Goal: Task Accomplishment & Management: Use online tool/utility

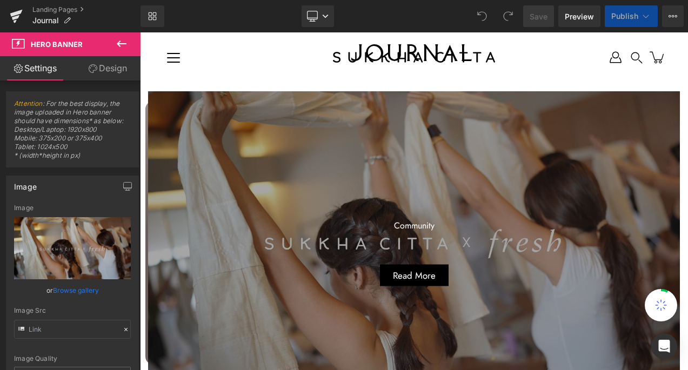
scroll to position [24, 0]
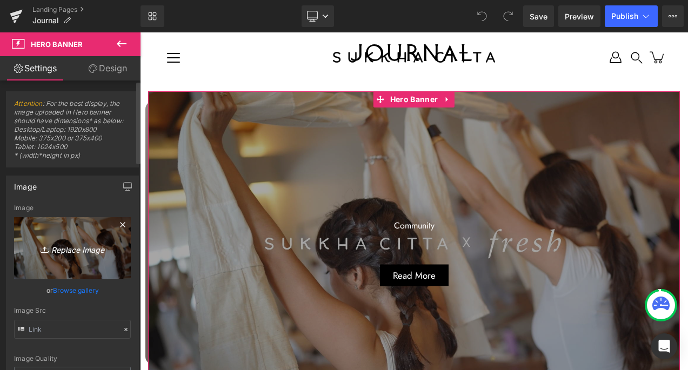
click at [68, 249] on icon "Replace Image" at bounding box center [72, 248] width 86 height 14
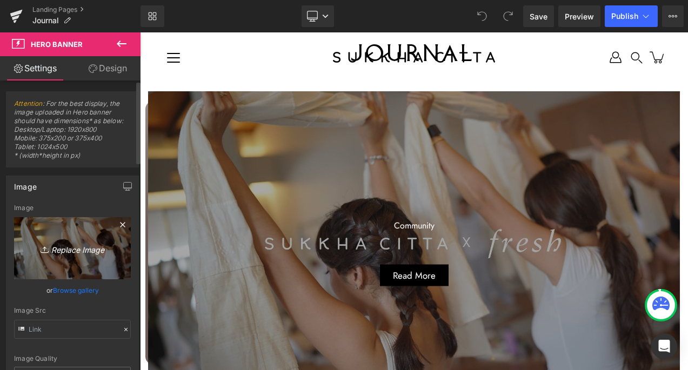
type input "C:\fakepath\How to Wear the Pertiwi Kebaya.jpg"
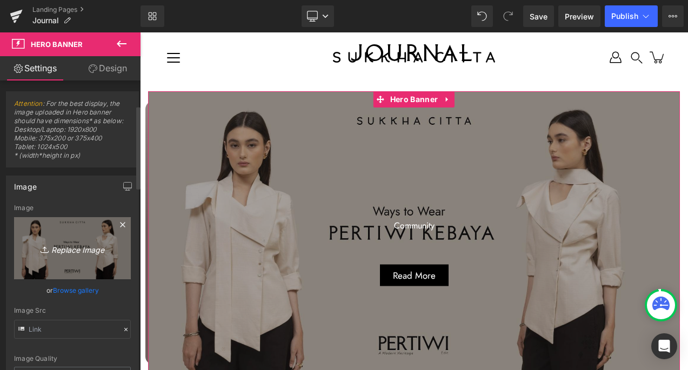
scroll to position [86, 0]
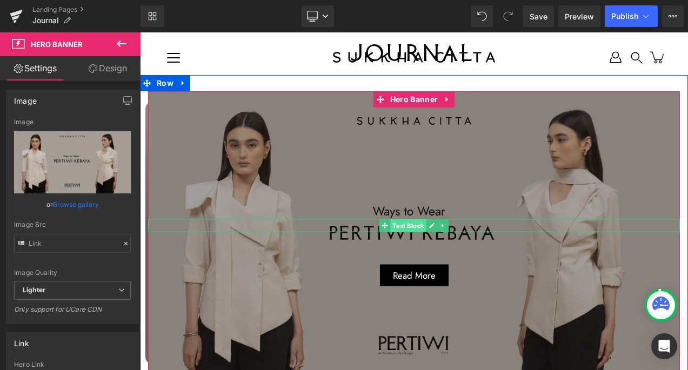
click at [422, 223] on span "Text Block" at bounding box center [408, 225] width 36 height 13
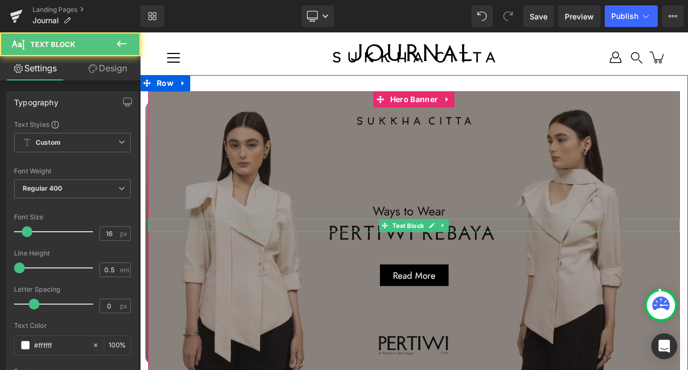
click at [462, 221] on p "Community" at bounding box center [414, 225] width 532 height 13
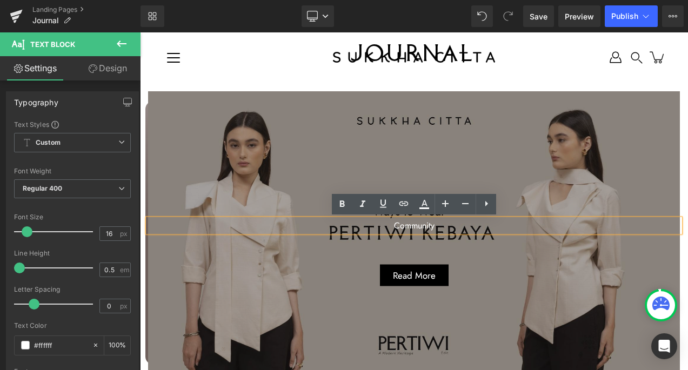
click at [453, 251] on span "Community Text Block Read More Button" at bounding box center [414, 239] width 532 height 95
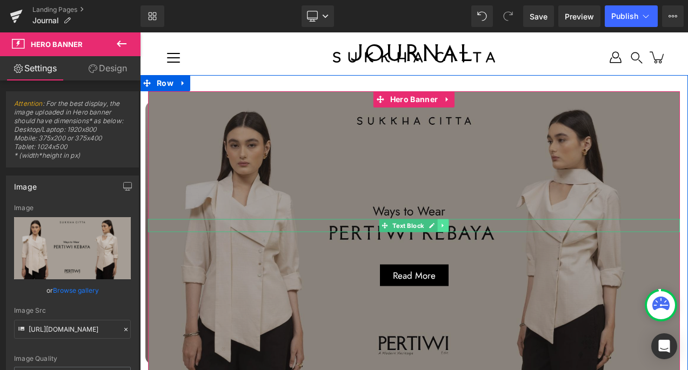
click at [444, 225] on icon at bounding box center [443, 225] width 6 height 6
click at [448, 225] on icon at bounding box center [449, 225] width 6 height 6
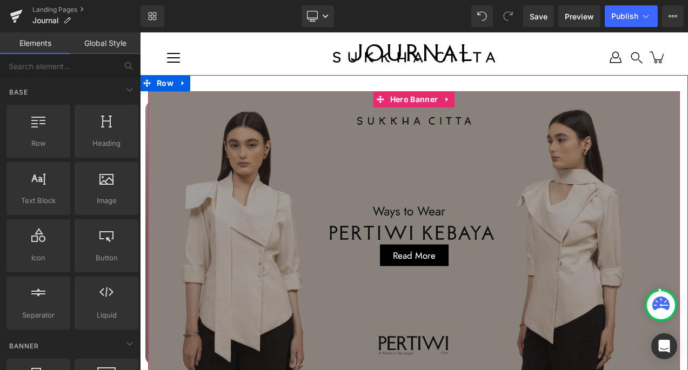
click at [426, 254] on span "Read More" at bounding box center [414, 255] width 43 height 9
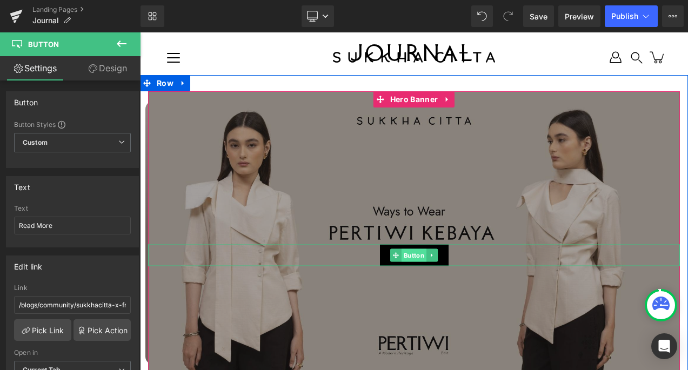
click at [409, 252] on span "Button" at bounding box center [413, 255] width 25 height 13
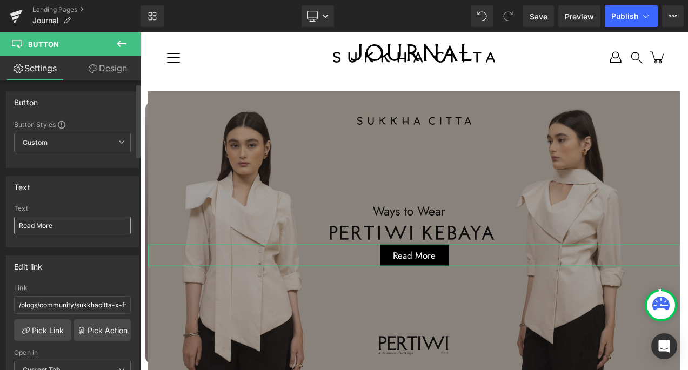
scroll to position [159, 0]
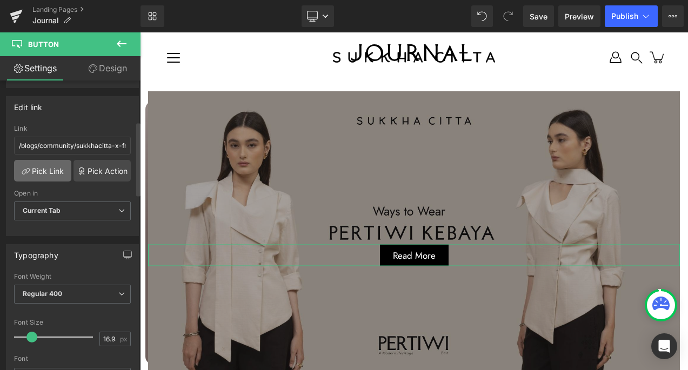
click at [51, 168] on link "Pick Link" at bounding box center [42, 171] width 57 height 22
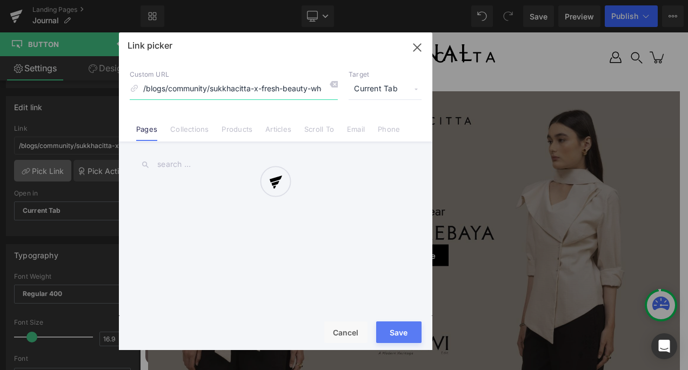
scroll to position [0, 83]
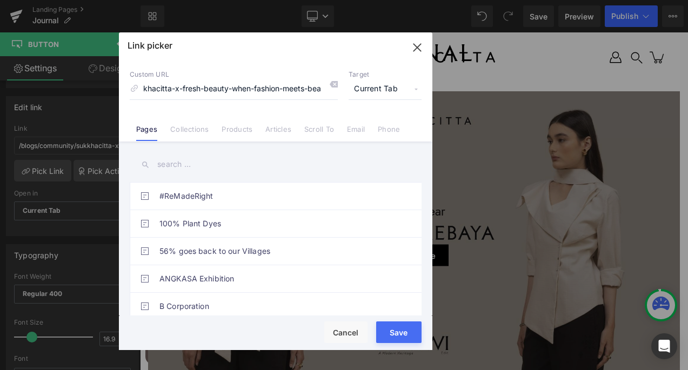
click at [279, 128] on link "Articles" at bounding box center [278, 133] width 26 height 16
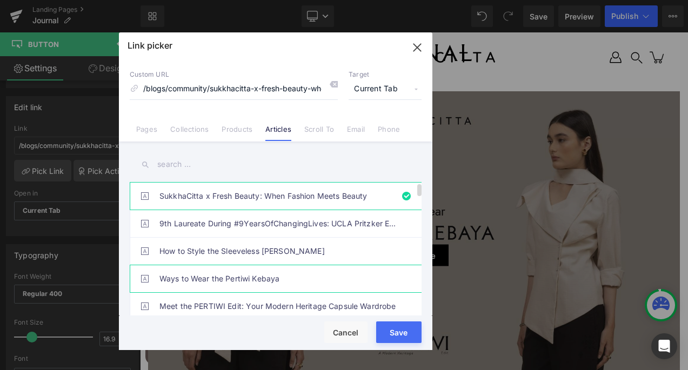
click at [299, 277] on link "Ways to Wear the Pertiwi Kebaya" at bounding box center [278, 278] width 238 height 27
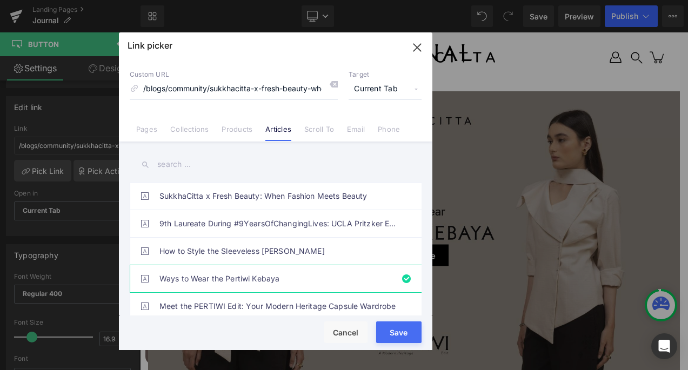
click at [386, 332] on button "Save" at bounding box center [398, 332] width 45 height 22
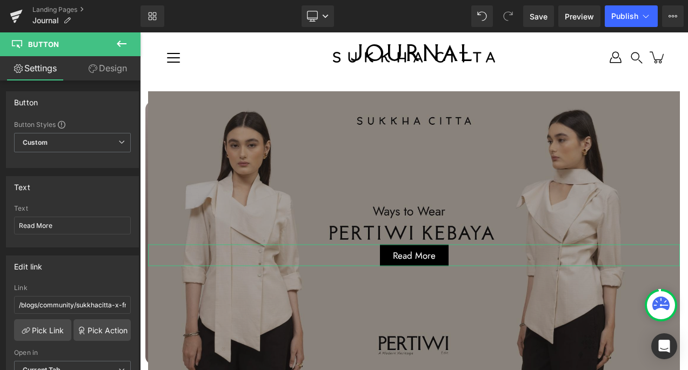
click at [105, 73] on link "Design" at bounding box center [107, 68] width 70 height 24
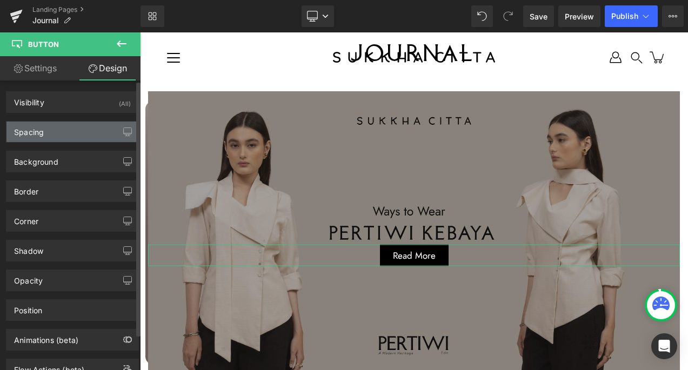
click at [52, 127] on div "Spacing" at bounding box center [72, 132] width 132 height 21
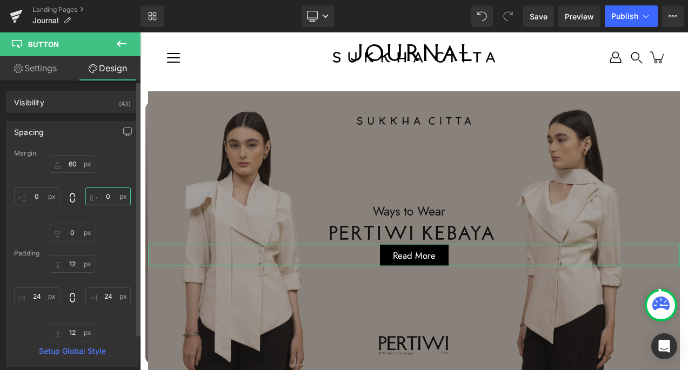
click at [110, 194] on input "text" at bounding box center [107, 196] width 45 height 18
type input "1"
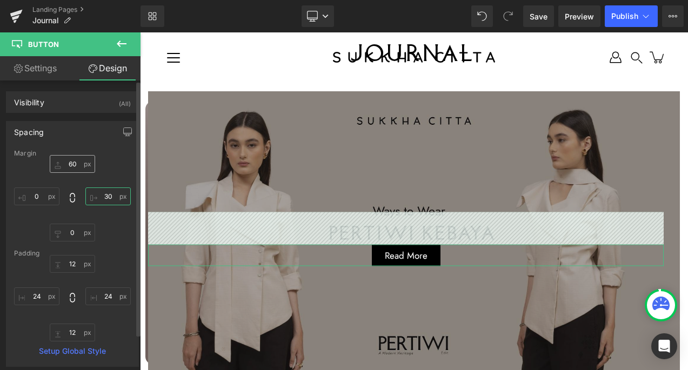
type input "30"
click at [73, 164] on input "text" at bounding box center [72, 164] width 45 height 18
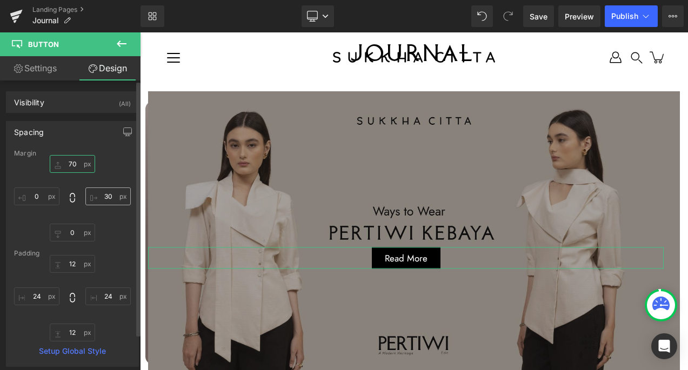
type input "70"
click at [104, 195] on input "30" at bounding box center [107, 196] width 45 height 18
type input "25"
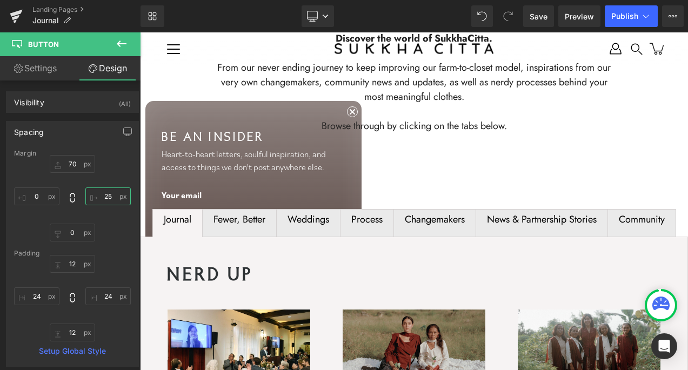
scroll to position [539, 0]
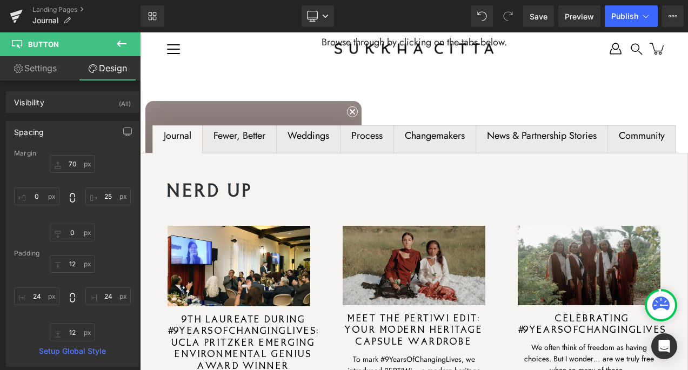
click at [140, 32] on div at bounding box center [140, 32] width 0 height 0
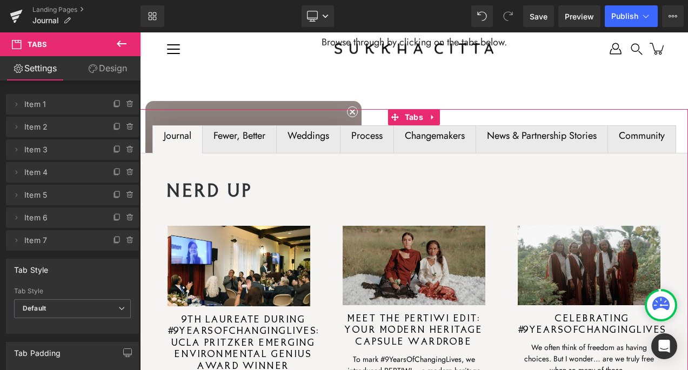
click at [232, 138] on div "Fewer, Better" at bounding box center [239, 135] width 52 height 5
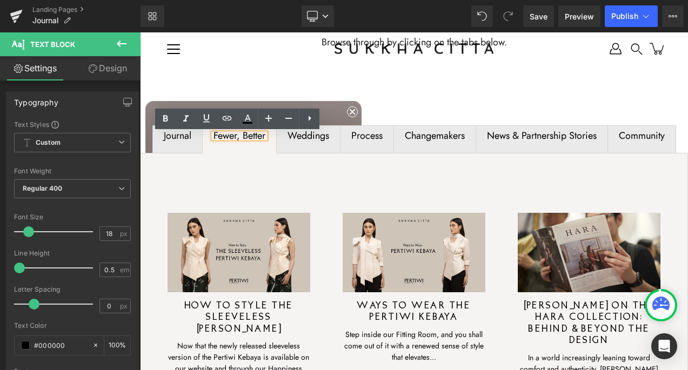
click at [302, 146] on span "Weddings Text Block" at bounding box center [308, 139] width 63 height 27
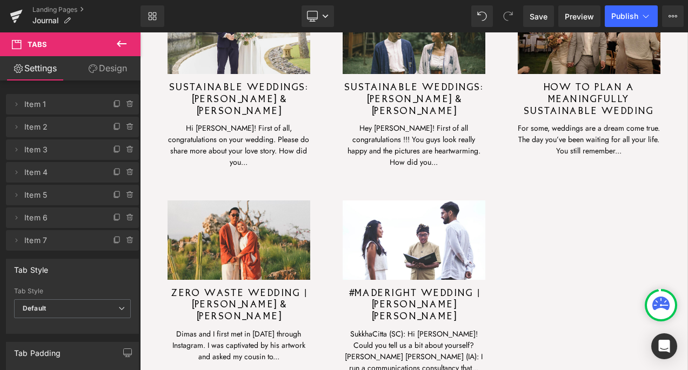
scroll to position [727, 0]
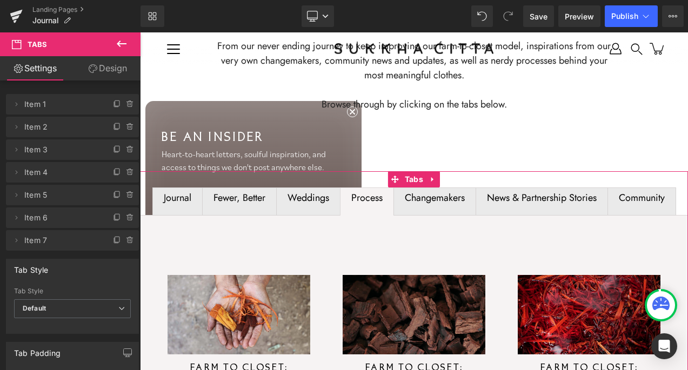
scroll to position [435, 0]
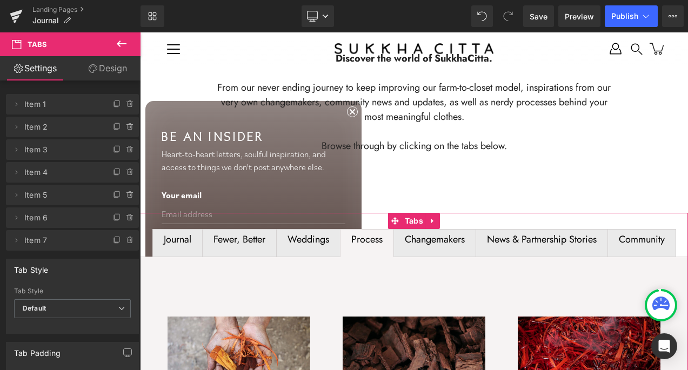
click at [439, 248] on span "Changemakers Text Block" at bounding box center [435, 243] width 82 height 27
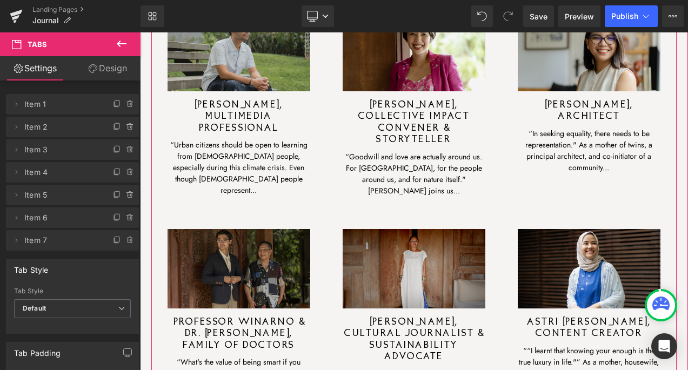
scroll to position [469, 0]
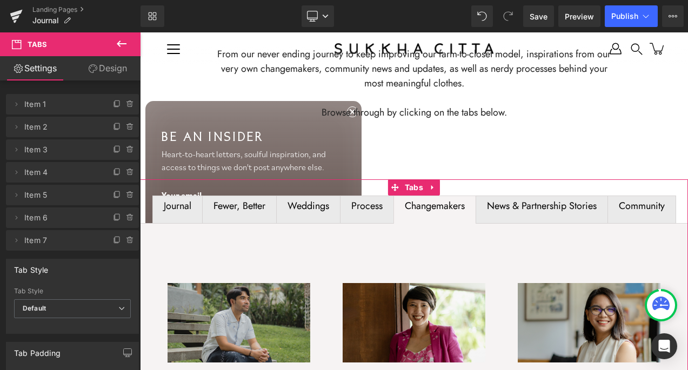
click at [548, 215] on span "News & Partnership Stories Text Block" at bounding box center [541, 209] width 131 height 27
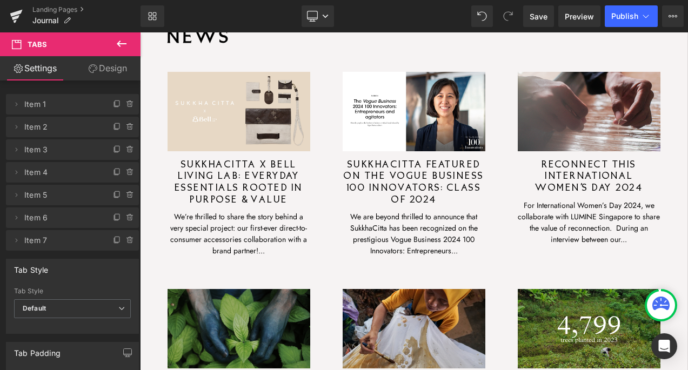
scroll to position [472, 0]
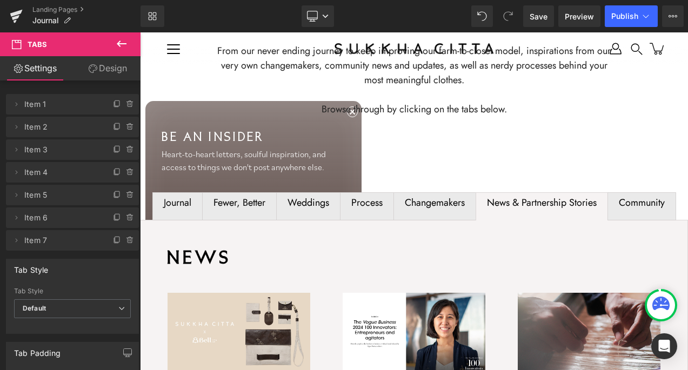
click at [639, 213] on span "Community Text Block" at bounding box center [642, 206] width 68 height 27
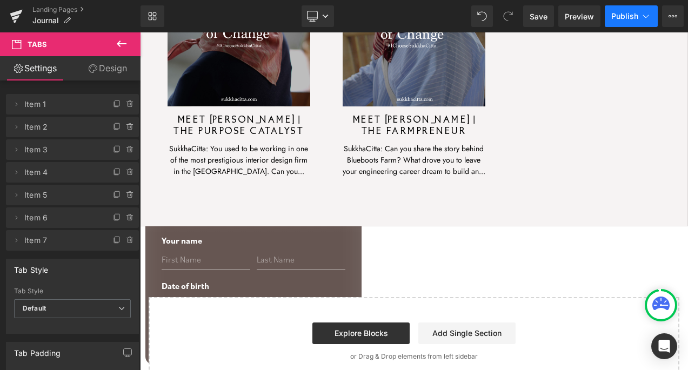
scroll to position [2669, 0]
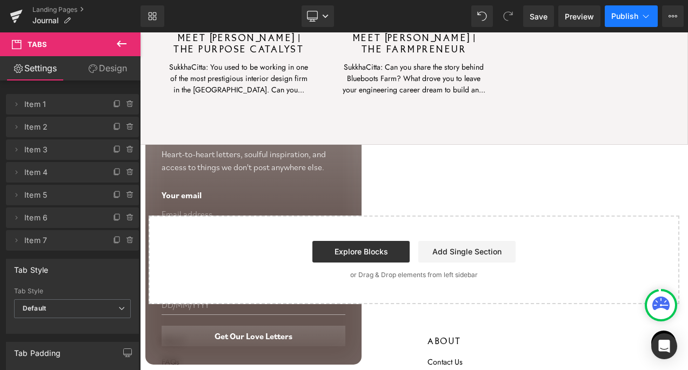
click at [621, 13] on span "Publish" at bounding box center [624, 16] width 27 height 9
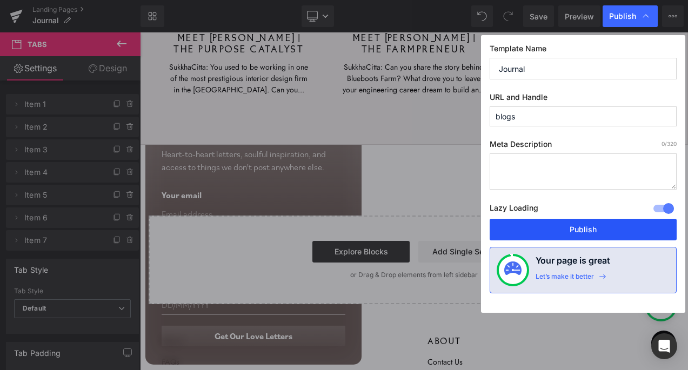
click at [601, 229] on button "Publish" at bounding box center [582, 230] width 187 height 22
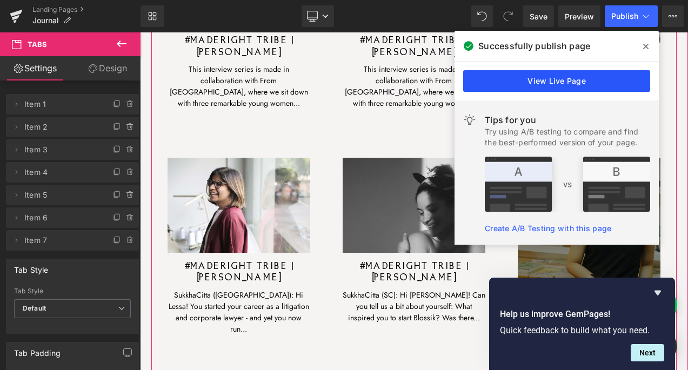
scroll to position [924, 0]
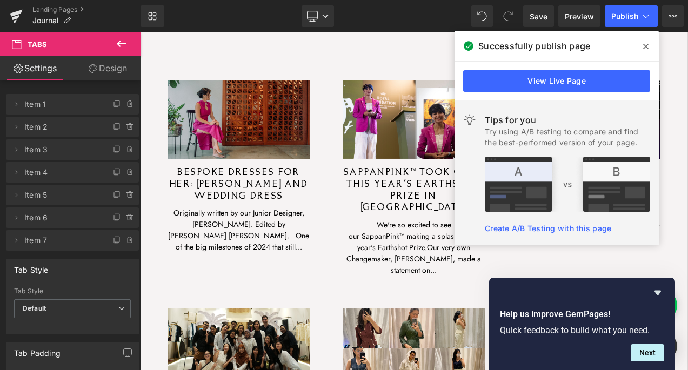
click at [643, 47] on icon at bounding box center [645, 46] width 5 height 9
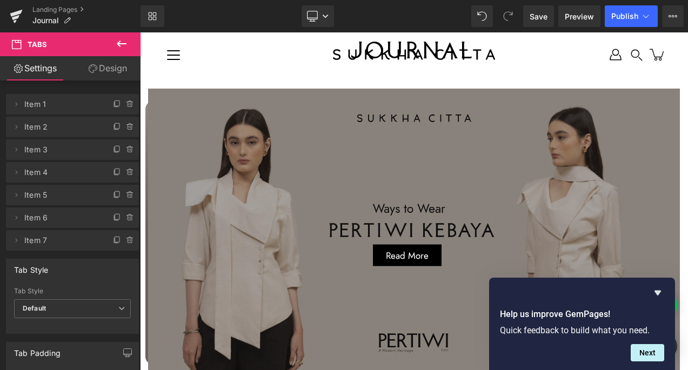
scroll to position [0, 0]
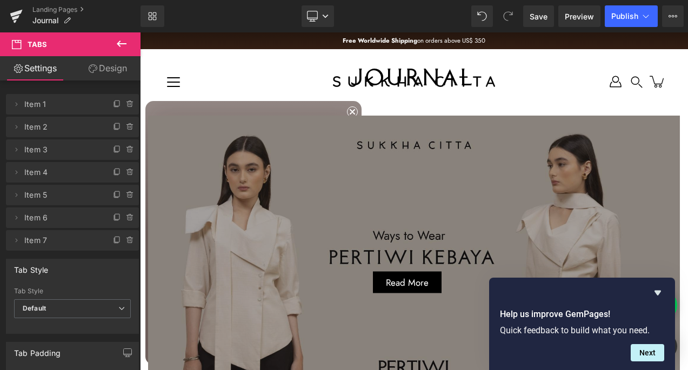
click at [470, 143] on div "Read More Button" at bounding box center [414, 264] width 532 height 296
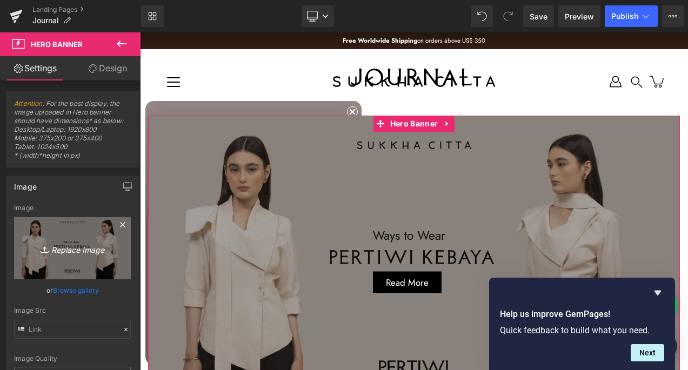
click at [68, 247] on icon "Replace Image" at bounding box center [72, 248] width 86 height 14
type input "C:\fakepath\Shopify Blog Featured Image.jpg"
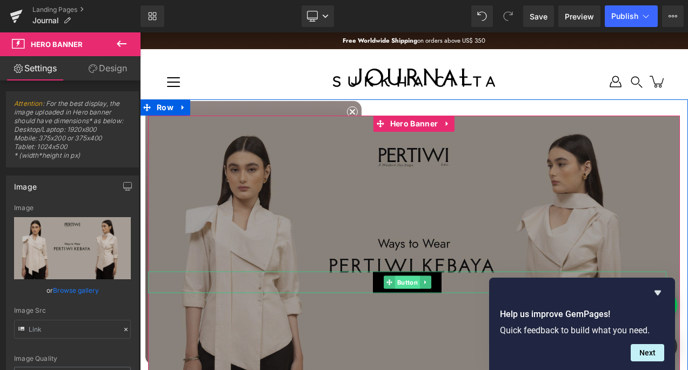
click at [405, 278] on span "Button" at bounding box center [406, 282] width 25 height 13
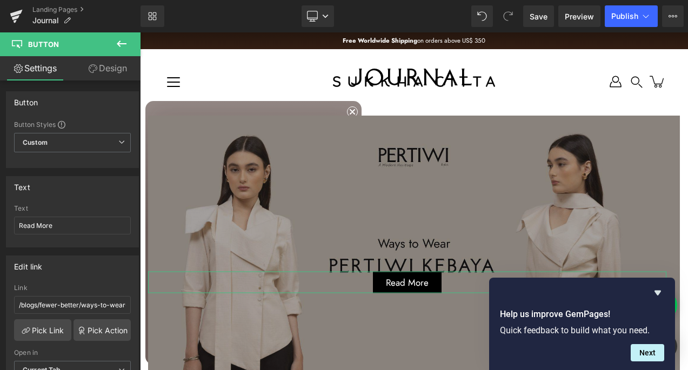
click at [106, 78] on link "Design" at bounding box center [107, 68] width 70 height 24
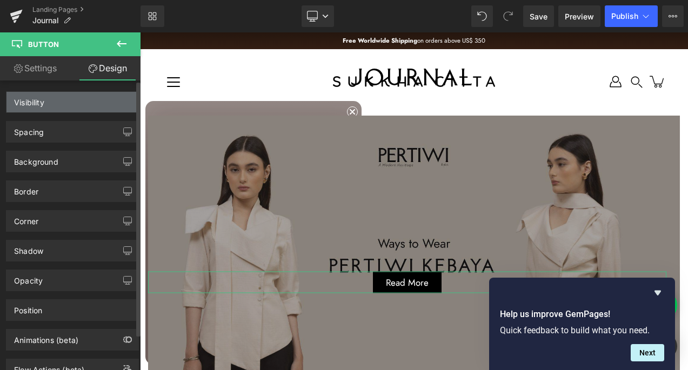
click at [69, 101] on div "Visibility" at bounding box center [72, 102] width 132 height 21
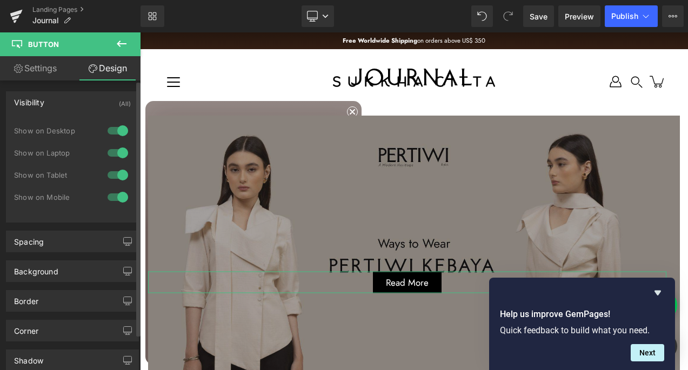
click at [57, 105] on div "Visibility (All)" at bounding box center [72, 102] width 132 height 21
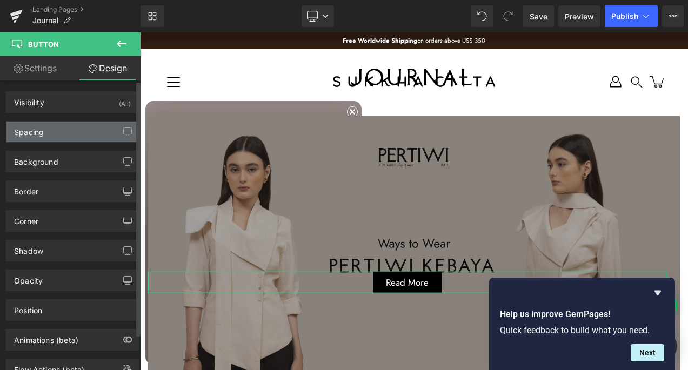
click at [49, 135] on div "Spacing" at bounding box center [72, 132] width 132 height 21
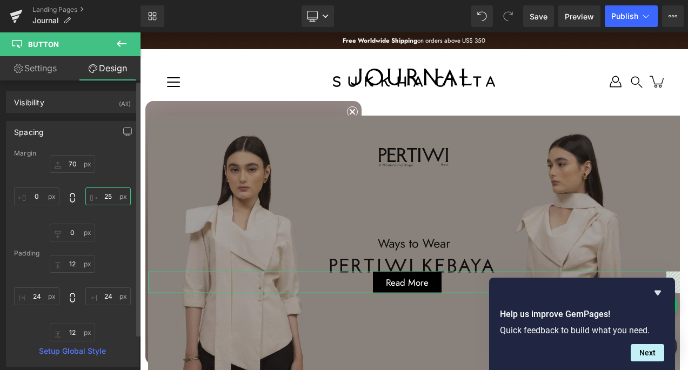
click at [109, 196] on input "text" at bounding box center [107, 196] width 45 height 18
type input "0"
click at [71, 162] on input "text" at bounding box center [72, 164] width 45 height 18
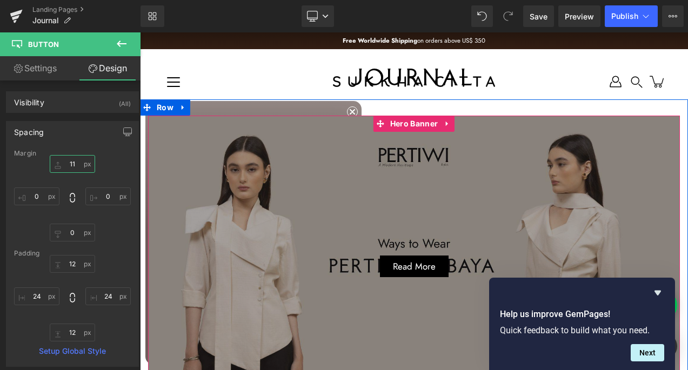
type input "110"
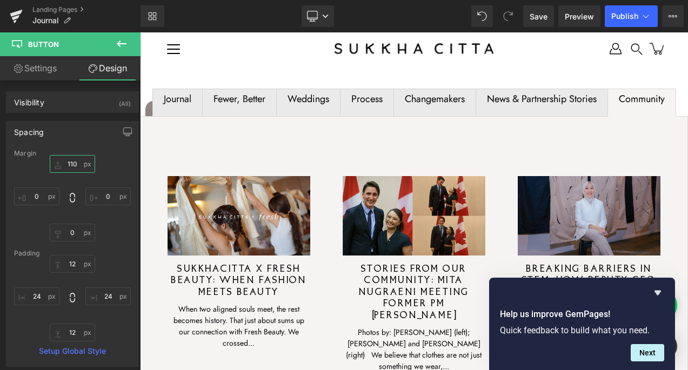
scroll to position [576, 0]
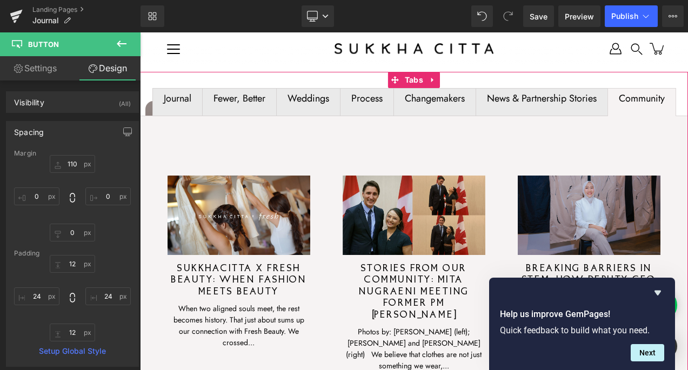
click at [140, 32] on div at bounding box center [140, 32] width 0 height 0
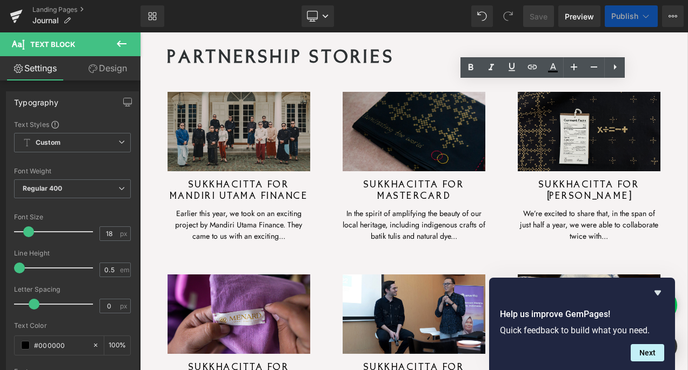
scroll to position [590, 0]
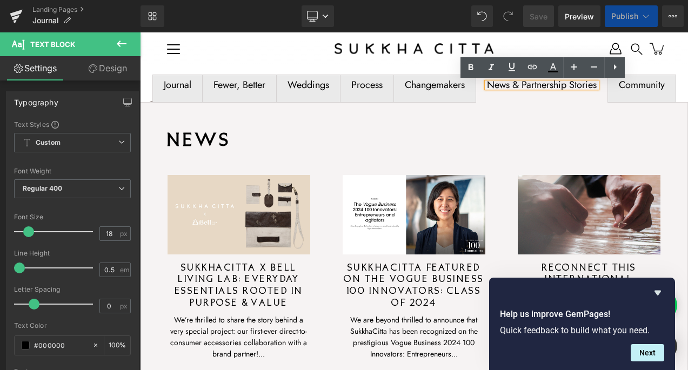
click at [415, 88] on div "Changemakers" at bounding box center [435, 85] width 60 height 5
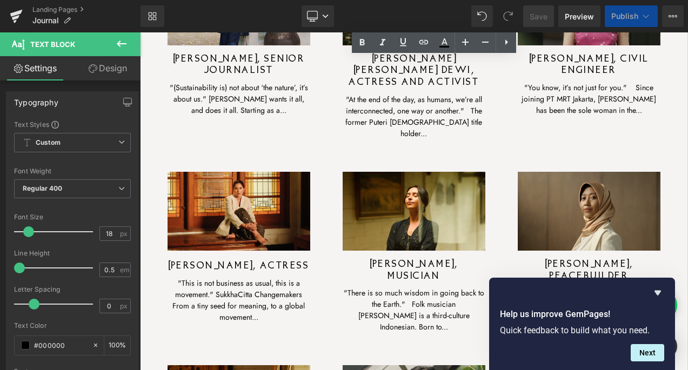
scroll to position [2282, 0]
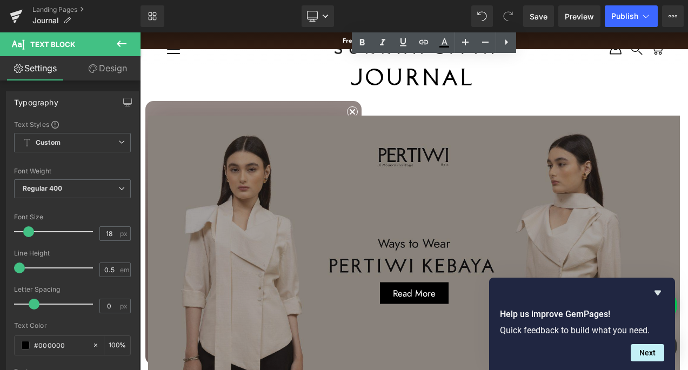
scroll to position [775, 0]
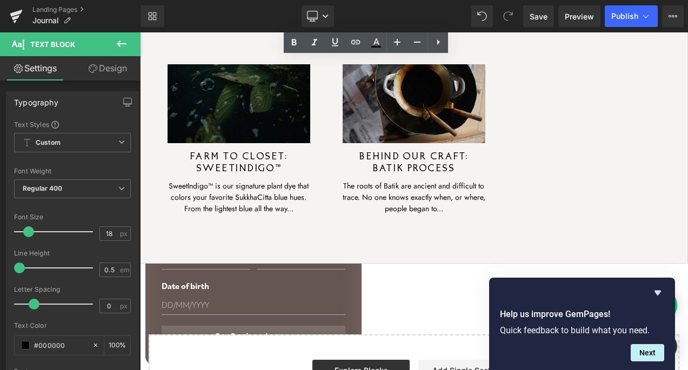
scroll to position [557, 0]
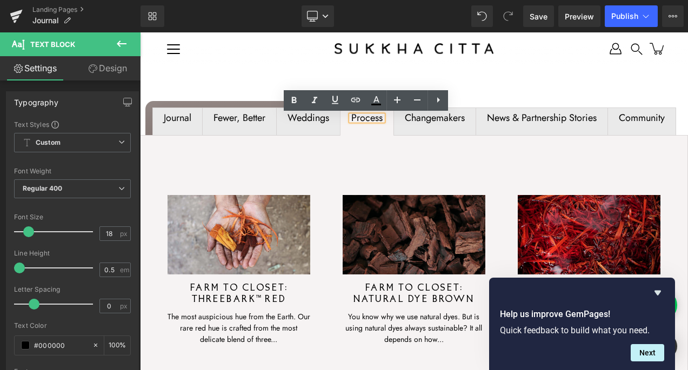
click at [317, 120] on div "Weddings" at bounding box center [308, 118] width 42 height 5
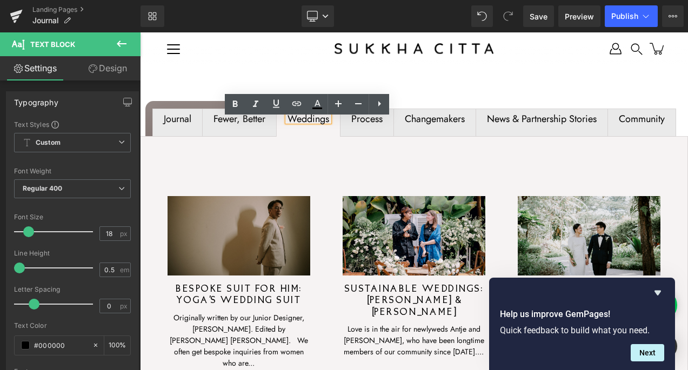
scroll to position [550, 0]
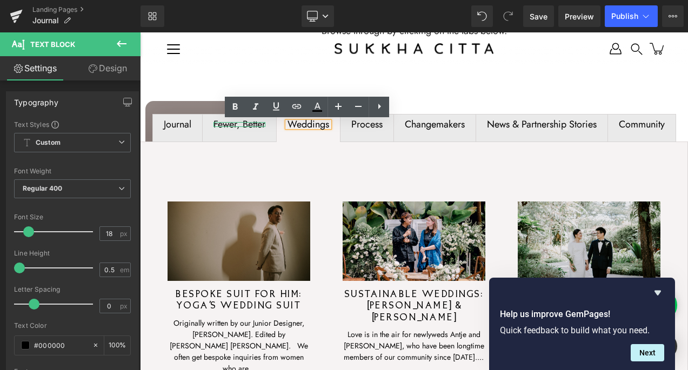
click at [251, 127] on div "Fewer, Better" at bounding box center [239, 124] width 52 height 5
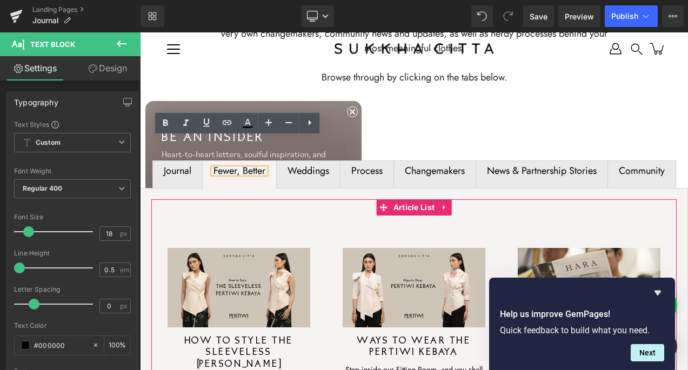
scroll to position [547, 0]
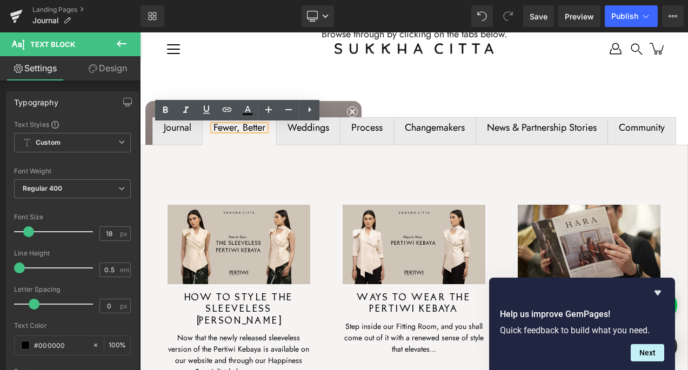
click at [174, 138] on span "Journal Text Block" at bounding box center [177, 131] width 49 height 27
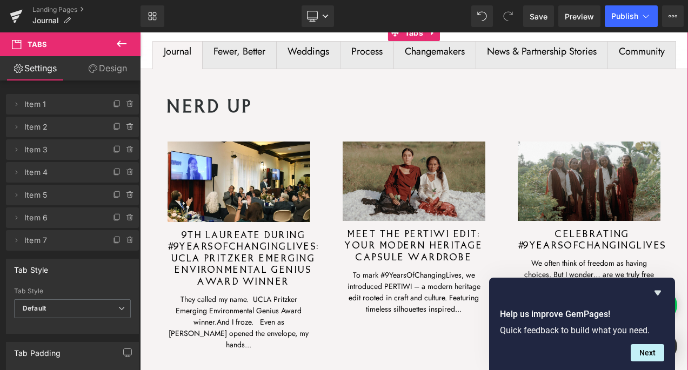
scroll to position [681, 0]
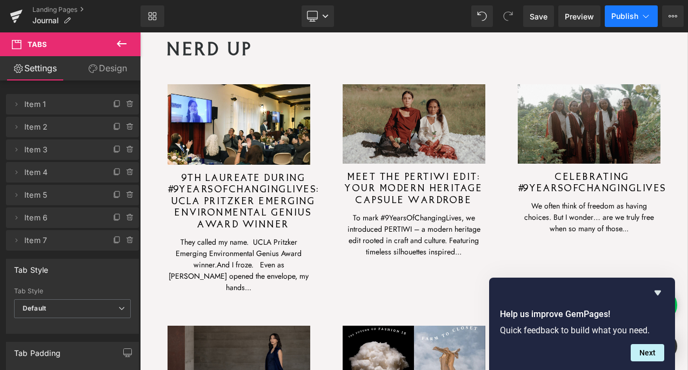
click at [630, 21] on button "Publish" at bounding box center [631, 16] width 53 height 22
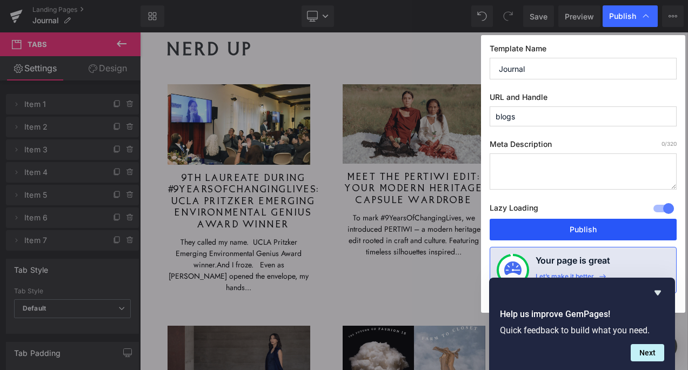
click at [575, 226] on button "Publish" at bounding box center [582, 230] width 187 height 22
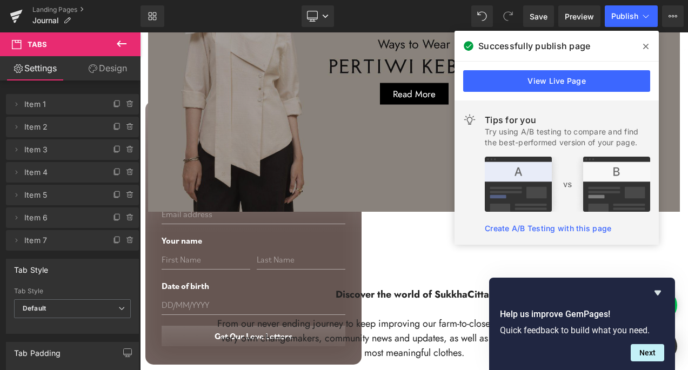
scroll to position [188, 0]
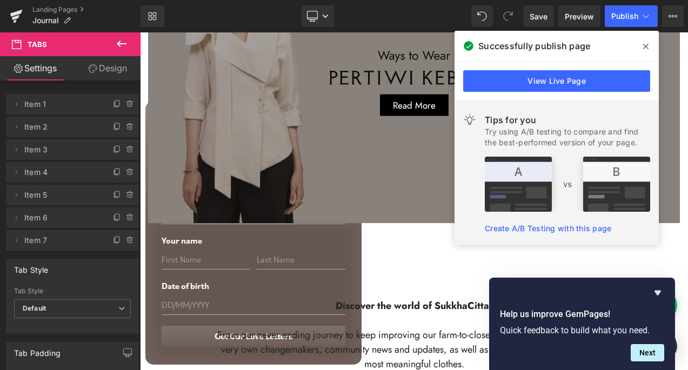
click at [411, 106] on span "Read More" at bounding box center [414, 104] width 43 height 9
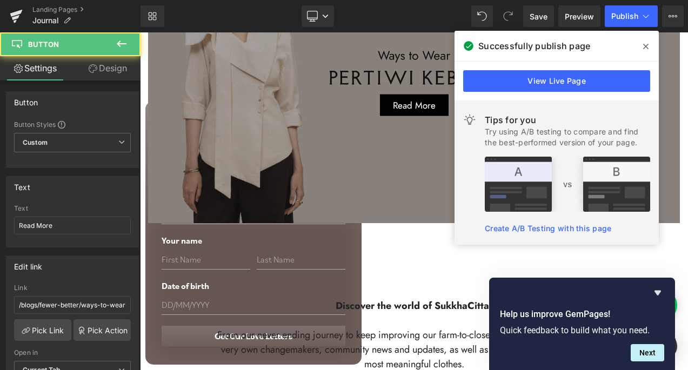
click at [646, 46] on icon at bounding box center [645, 46] width 5 height 5
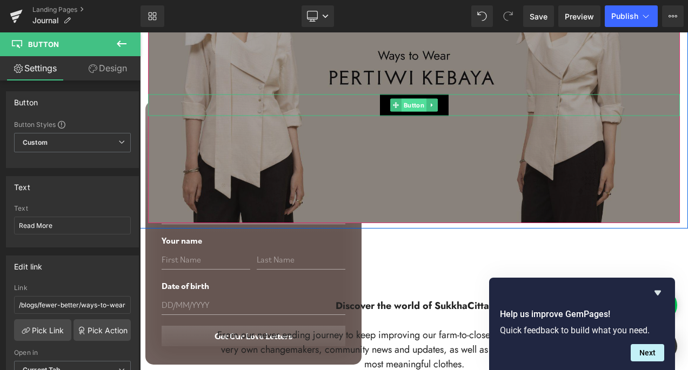
click at [411, 109] on span "Button" at bounding box center [413, 105] width 25 height 13
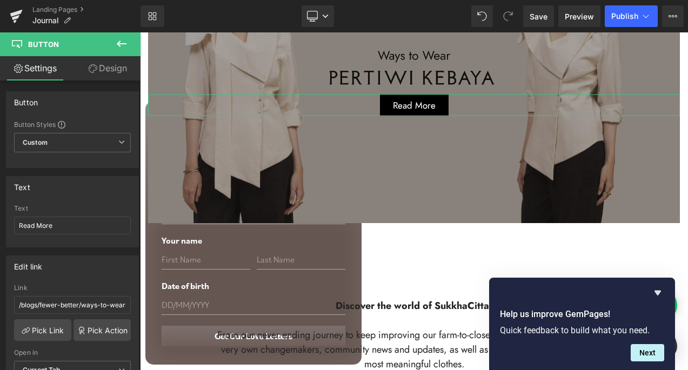
click at [106, 66] on link "Design" at bounding box center [107, 68] width 70 height 24
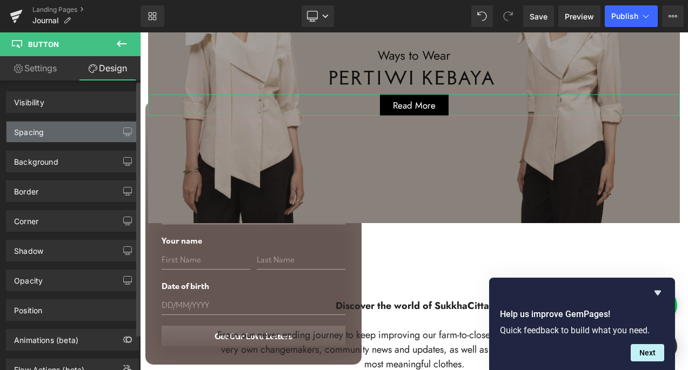
click at [77, 131] on div "Spacing" at bounding box center [72, 132] width 132 height 21
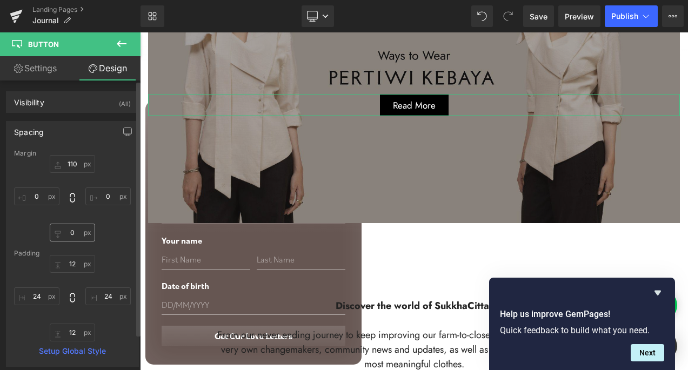
type input "110"
type input "0"
type input "12"
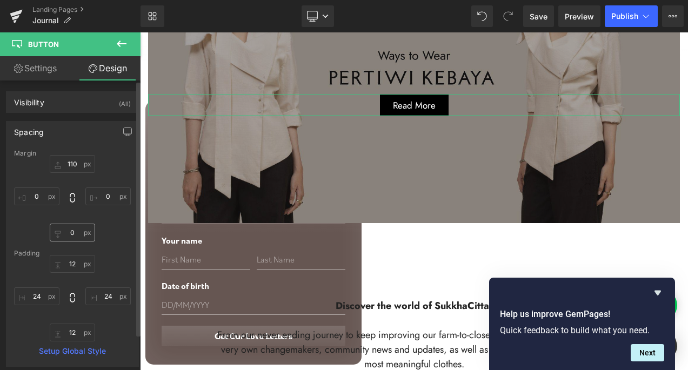
type input "24"
type input "12"
type input "24"
click at [71, 165] on input "110" at bounding box center [72, 164] width 45 height 18
type input "130"
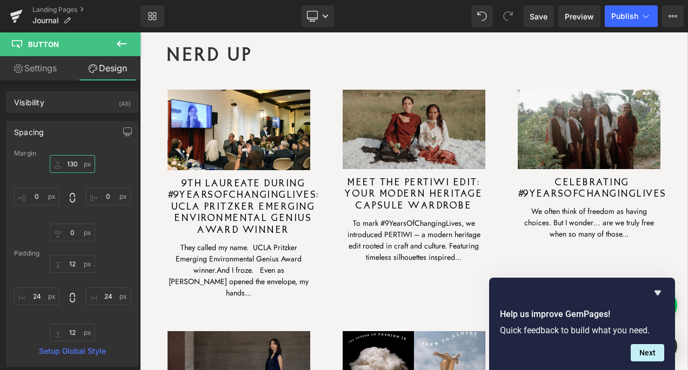
scroll to position [603, 0]
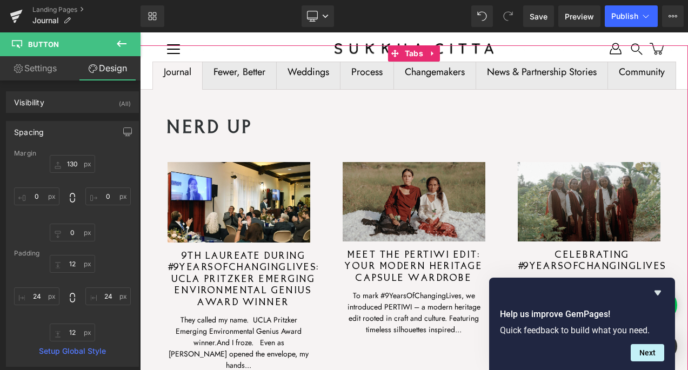
click at [240, 81] on span "Fewer, Better Text Block" at bounding box center [239, 75] width 73 height 27
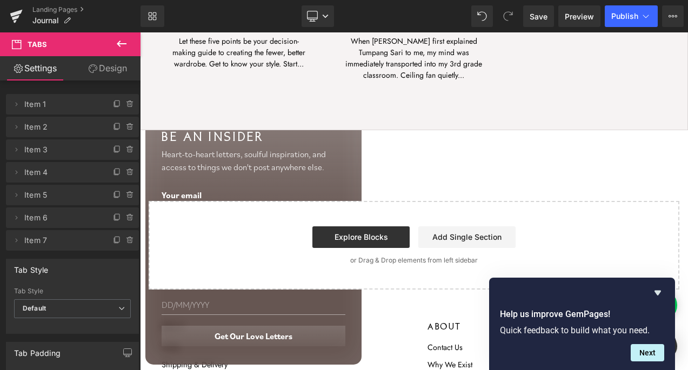
scroll to position [480, 0]
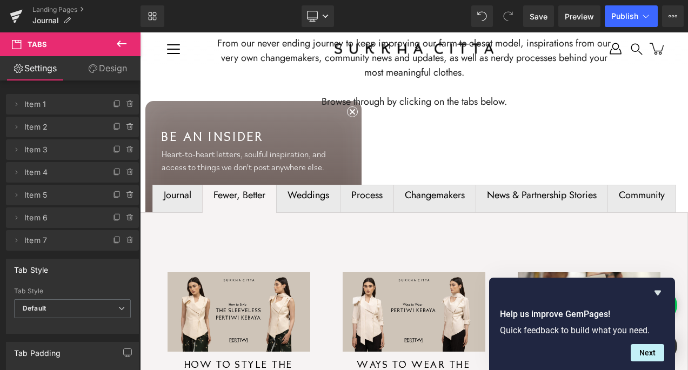
click at [315, 198] on div "Weddings" at bounding box center [308, 195] width 42 height 5
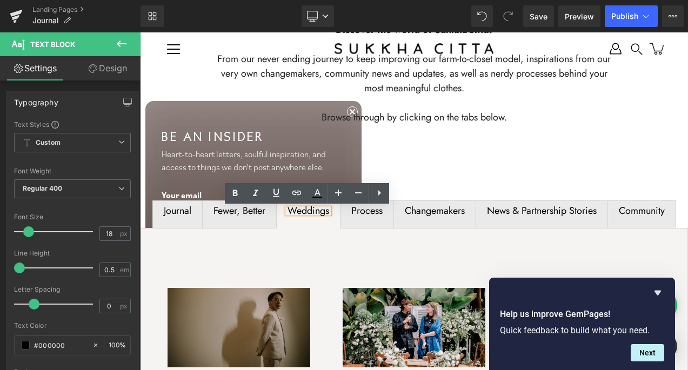
scroll to position [436, 0]
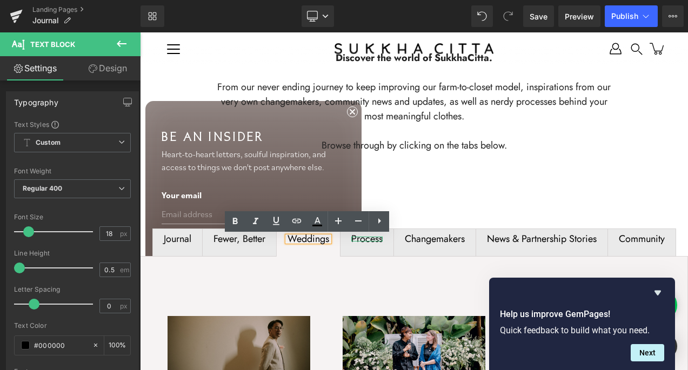
click at [373, 241] on div "Process" at bounding box center [366, 239] width 31 height 5
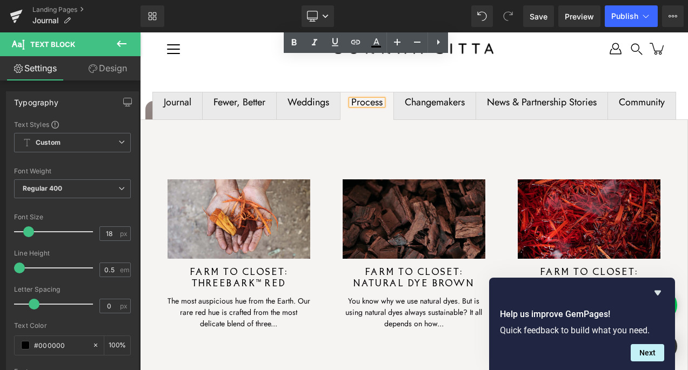
scroll to position [454, 0]
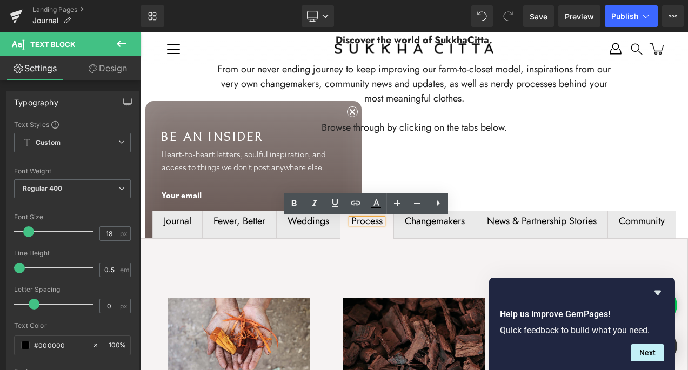
click at [425, 231] on span "Changemakers Text Block" at bounding box center [435, 224] width 82 height 27
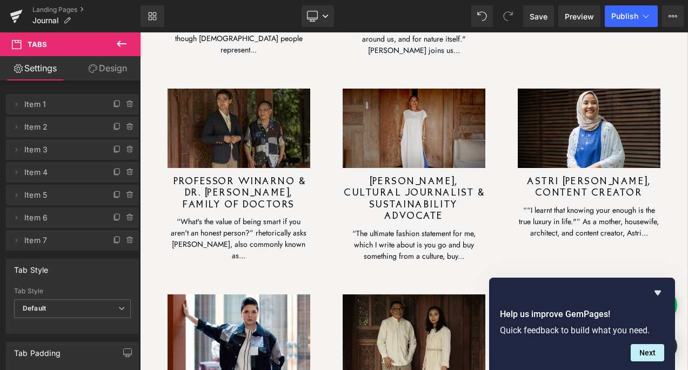
scroll to position [592, 0]
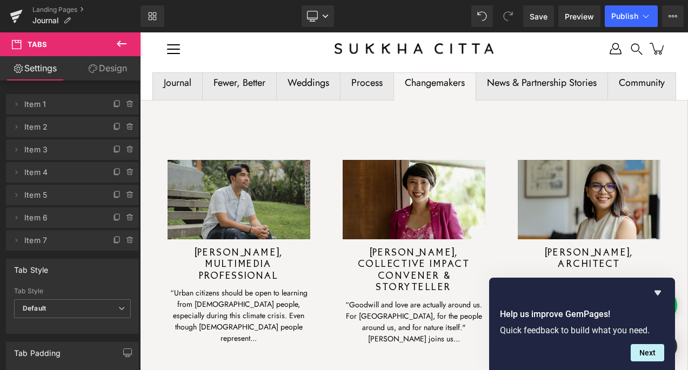
click at [517, 85] on div "News & Partnership Stories" at bounding box center [542, 82] width 110 height 5
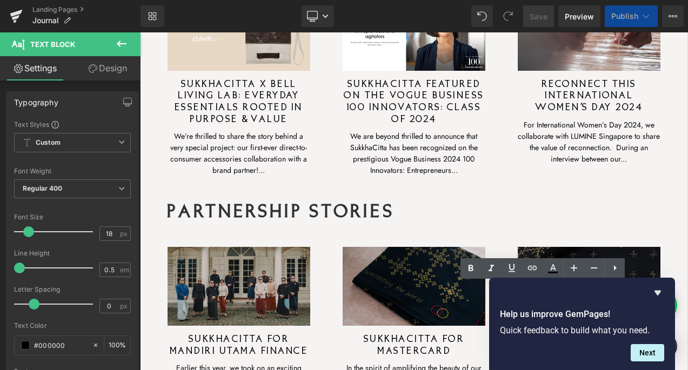
scroll to position [598, 0]
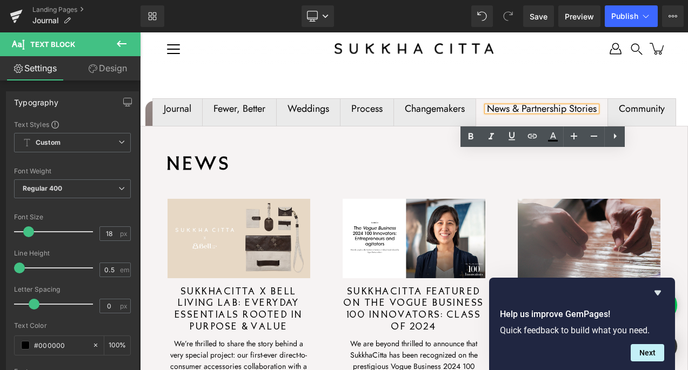
scroll to position [521, 0]
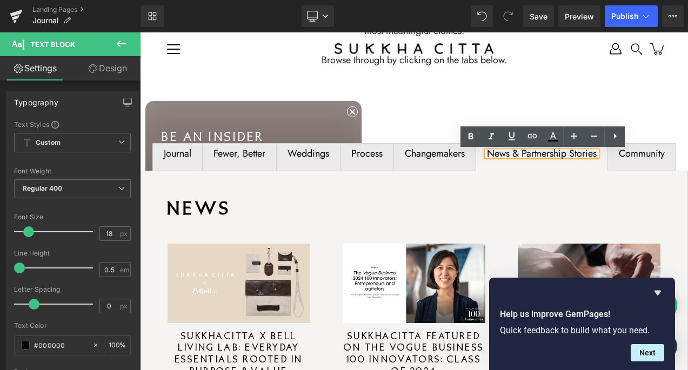
click at [635, 164] on span "Community Text Block" at bounding box center [642, 157] width 68 height 27
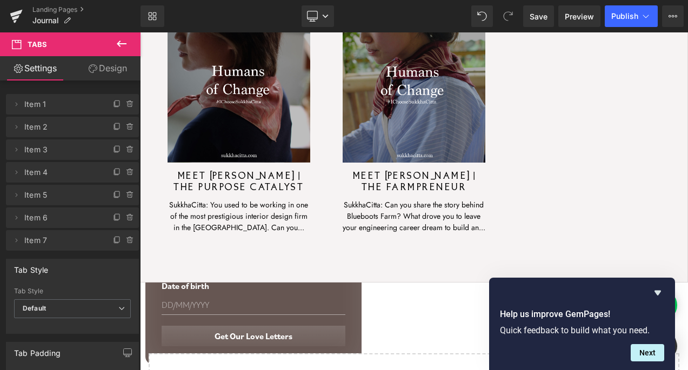
scroll to position [2566, 0]
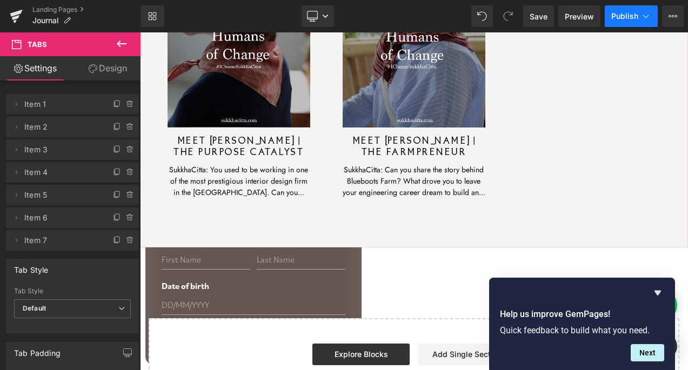
click at [624, 14] on span "Publish" at bounding box center [624, 16] width 27 height 9
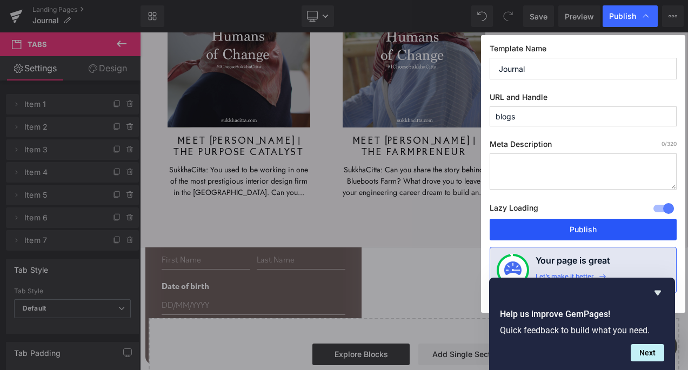
click at [575, 227] on button "Publish" at bounding box center [582, 230] width 187 height 22
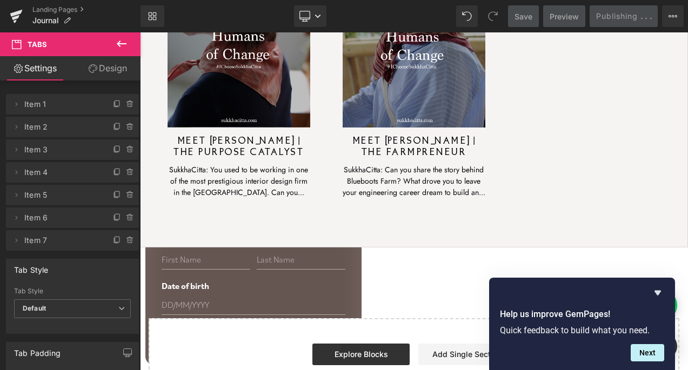
scroll to position [2033, 0]
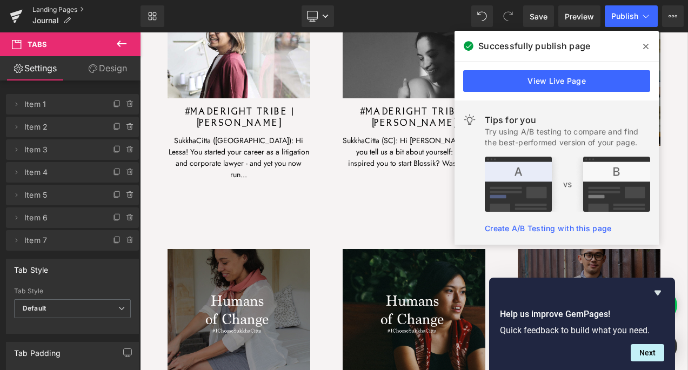
click at [68, 12] on link "Landing Pages" at bounding box center [86, 9] width 108 height 9
